Goal: Find specific page/section

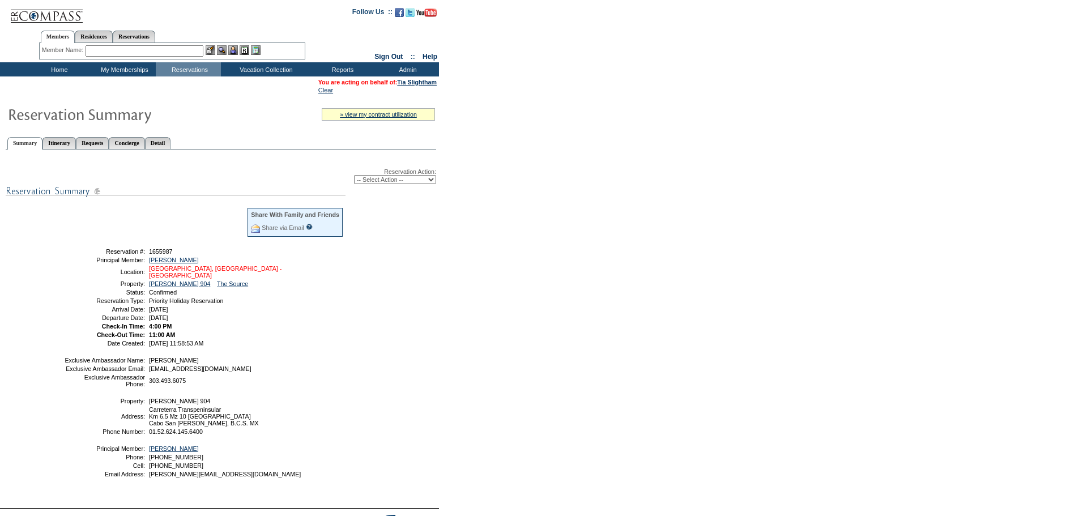
click at [234, 272] on link "[GEOGRAPHIC_DATA], [GEOGRAPHIC_DATA] - [GEOGRAPHIC_DATA]" at bounding box center [215, 272] width 132 height 14
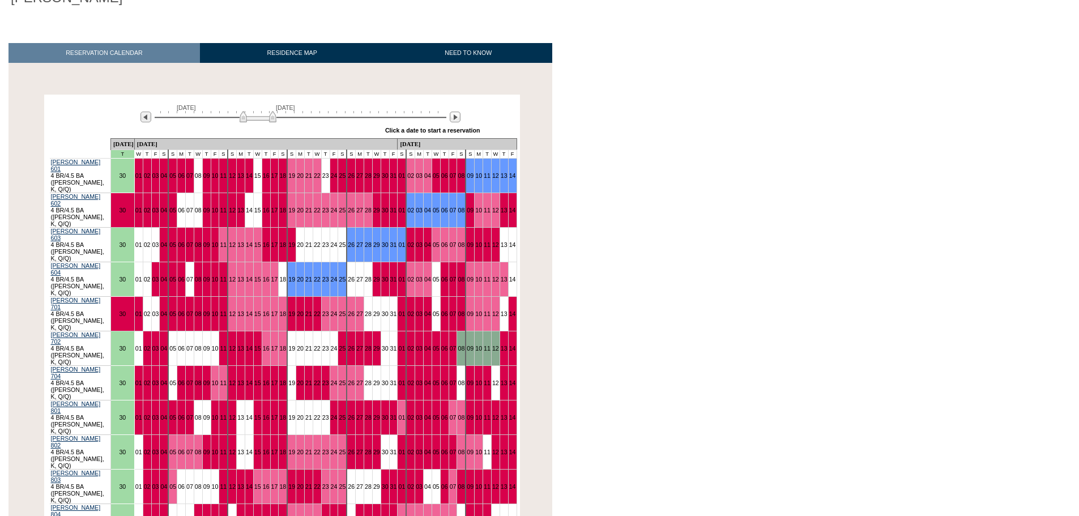
scroll to position [142, 0]
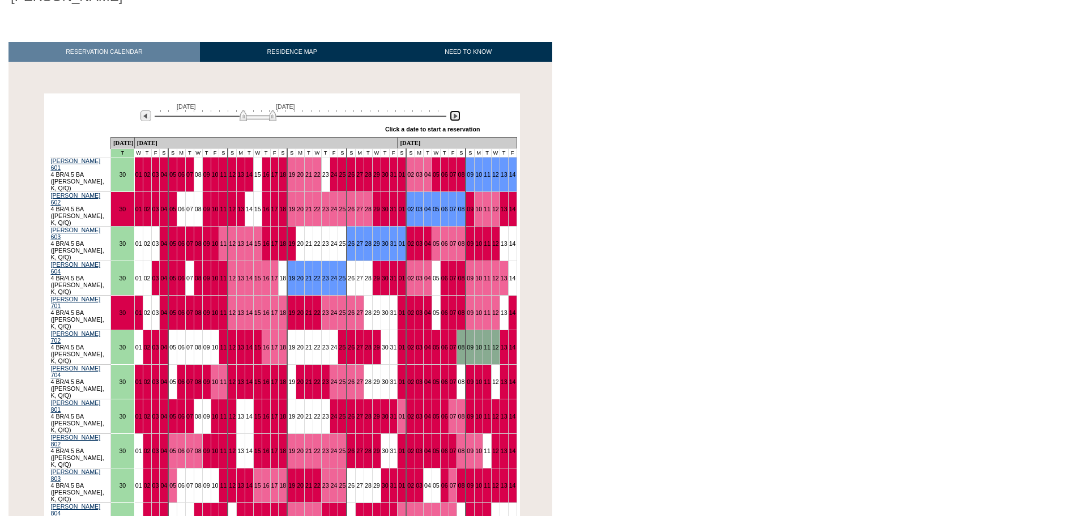
click at [458, 110] on img at bounding box center [455, 115] width 11 height 11
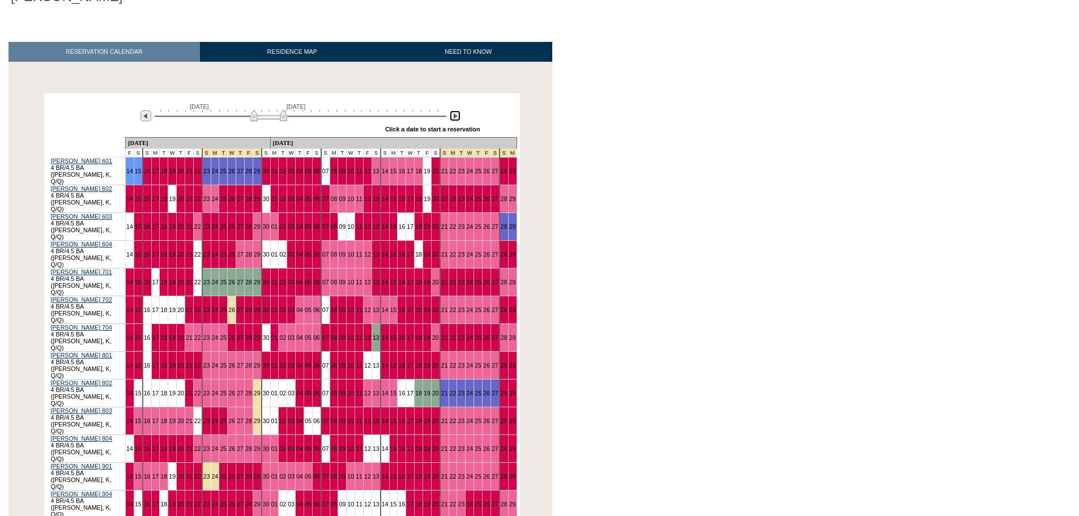
click at [458, 110] on img at bounding box center [455, 115] width 11 height 11
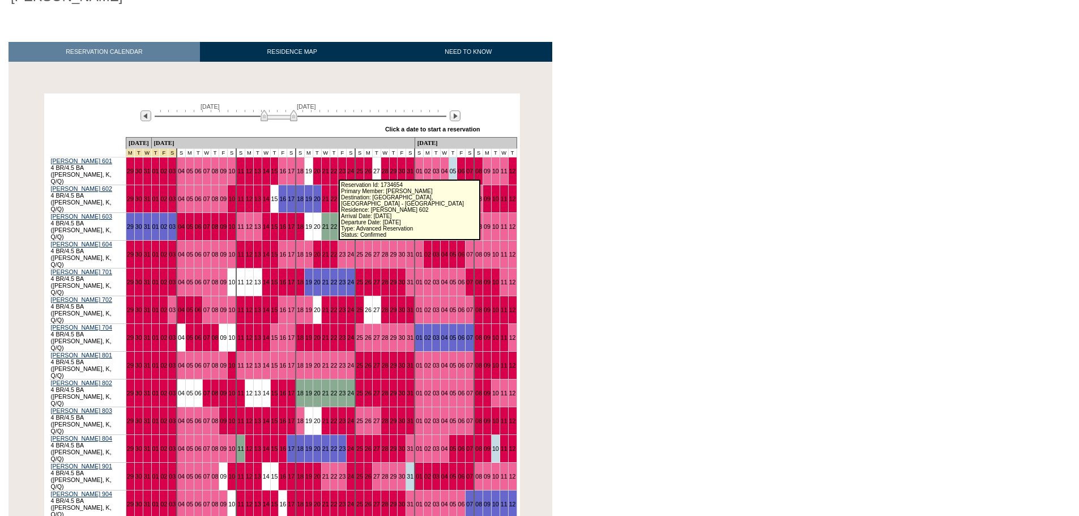
scroll to position [0, 0]
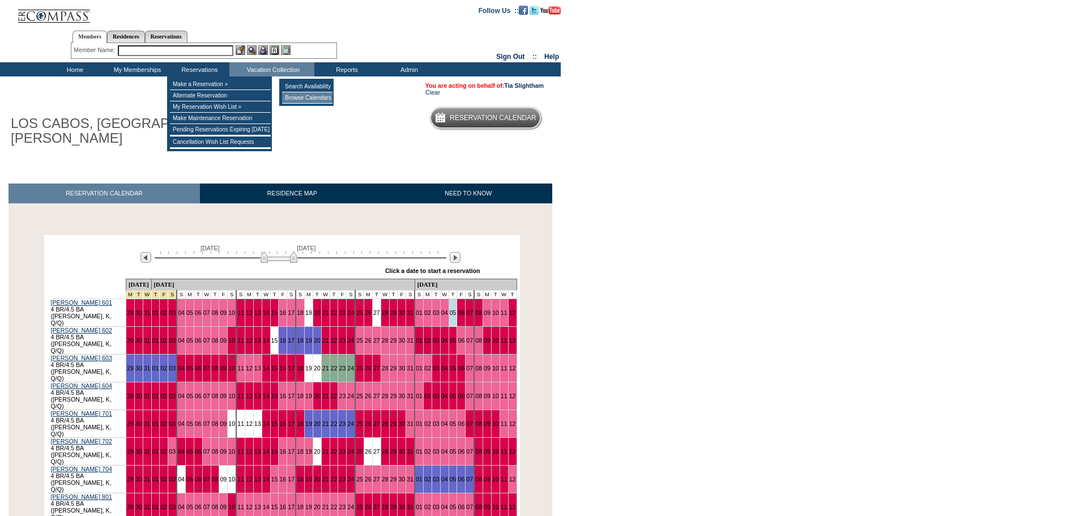
click at [311, 99] on td "Browse Calendars" at bounding box center [307, 97] width 50 height 11
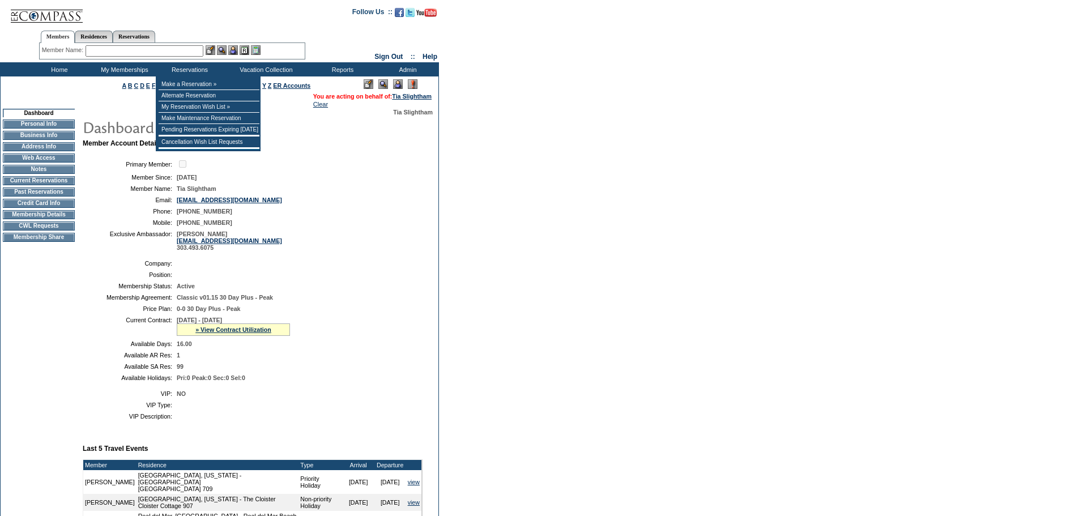
click at [176, 54] on input "text" at bounding box center [144, 50] width 118 height 11
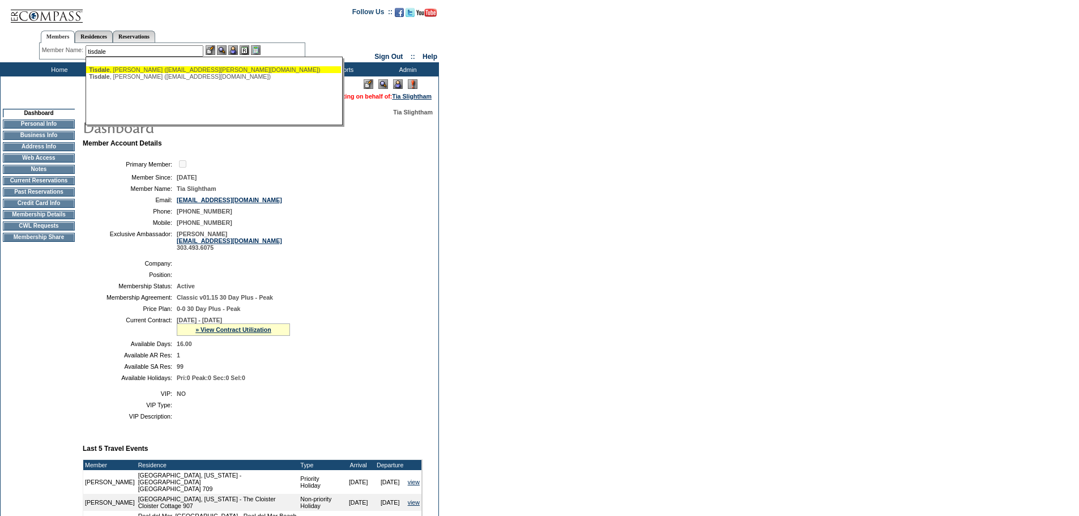
click at [179, 68] on div "Tisdale , Greg (gtisdale@shaw.ca)" at bounding box center [213, 69] width 249 height 7
type input "Tisdale, Greg (gtisdale@shaw.ca)"
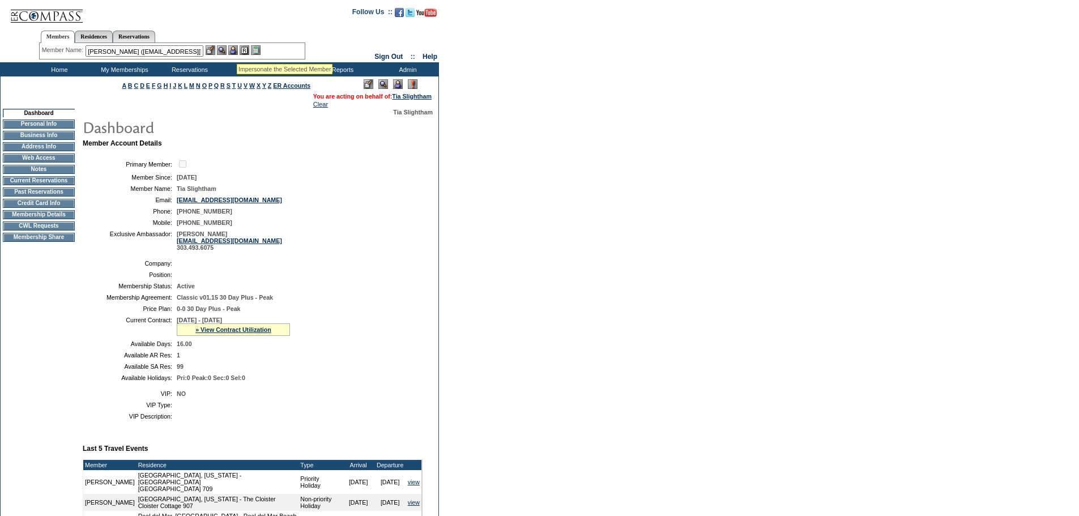
click at [237, 50] on img at bounding box center [233, 50] width 10 height 10
click at [223, 49] on img at bounding box center [222, 50] width 10 height 10
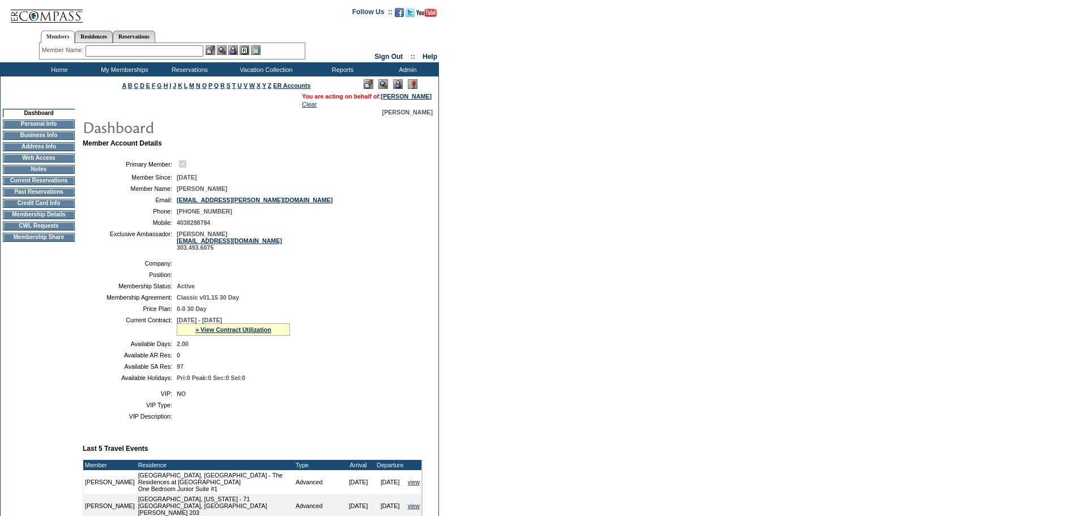
scroll to position [357, 0]
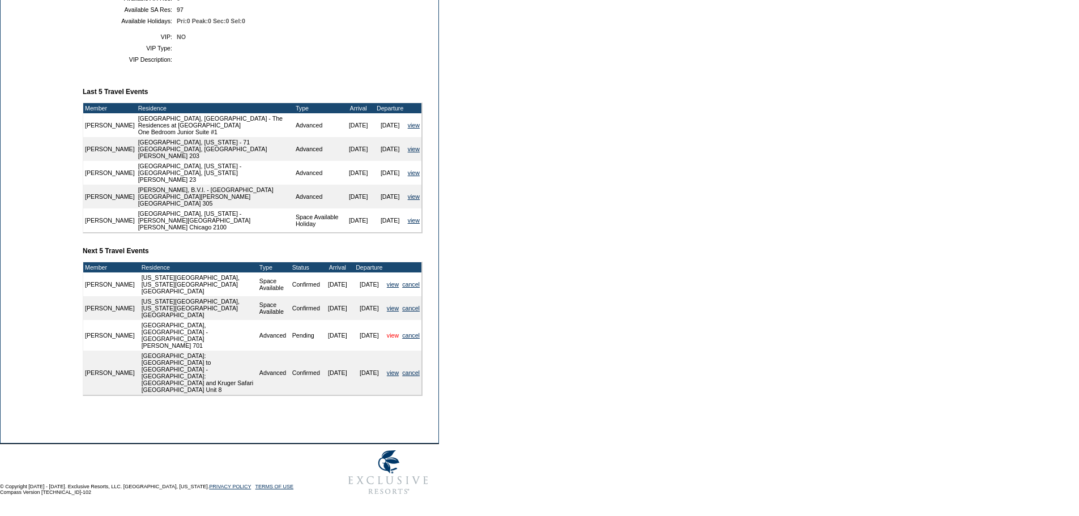
click at [387, 339] on link "view" at bounding box center [393, 335] width 12 height 7
